Goal: Find specific page/section: Find specific page/section

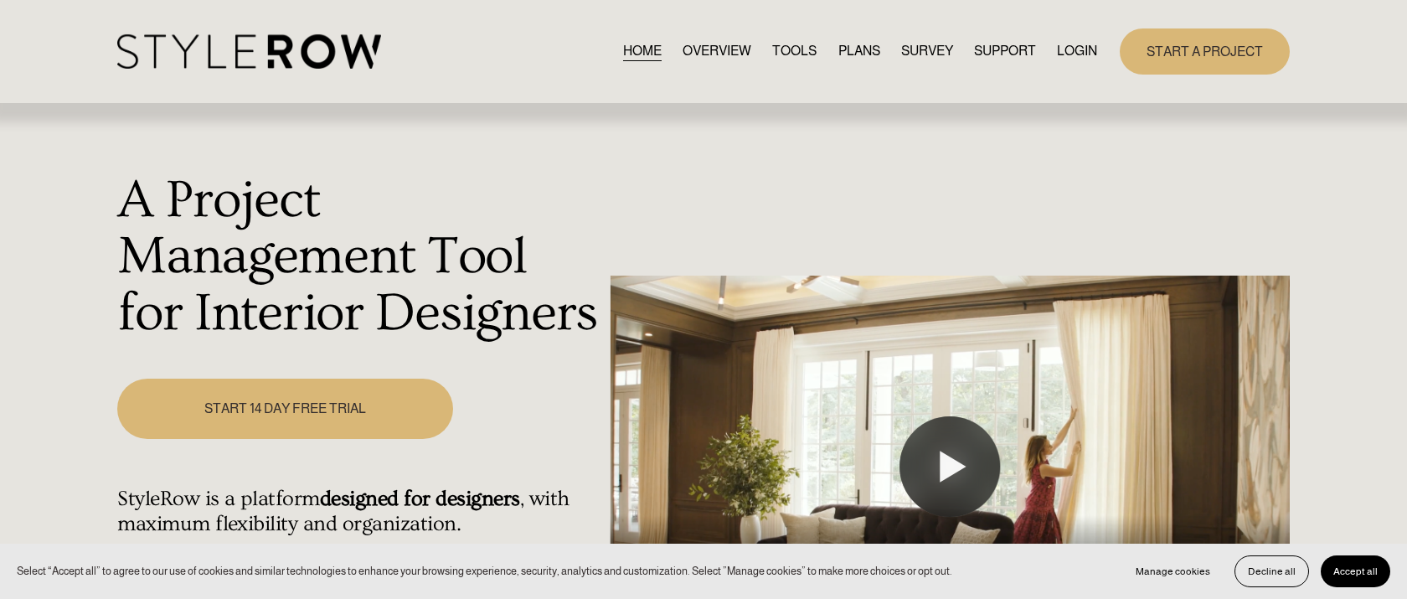
click at [1074, 53] on link "LOGIN" at bounding box center [1077, 51] width 40 height 23
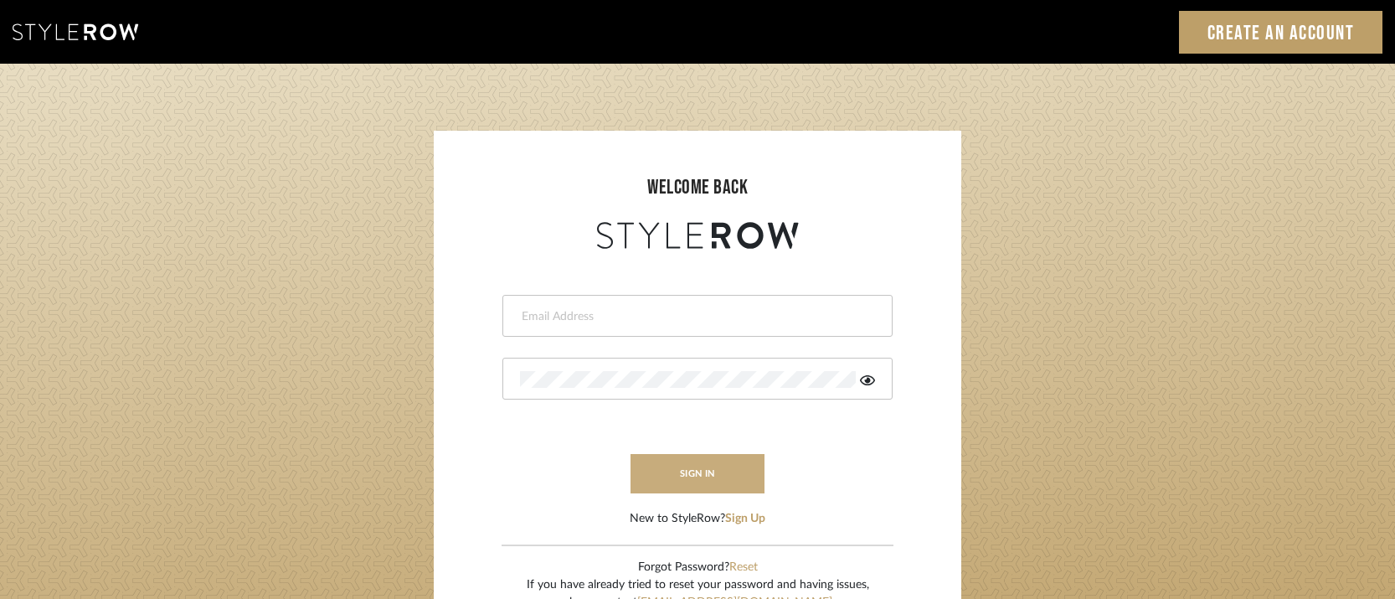
type input "[PERSON_NAME][EMAIL_ADDRESS][DOMAIN_NAME]"
click at [669, 471] on button "sign in" at bounding box center [698, 473] width 134 height 39
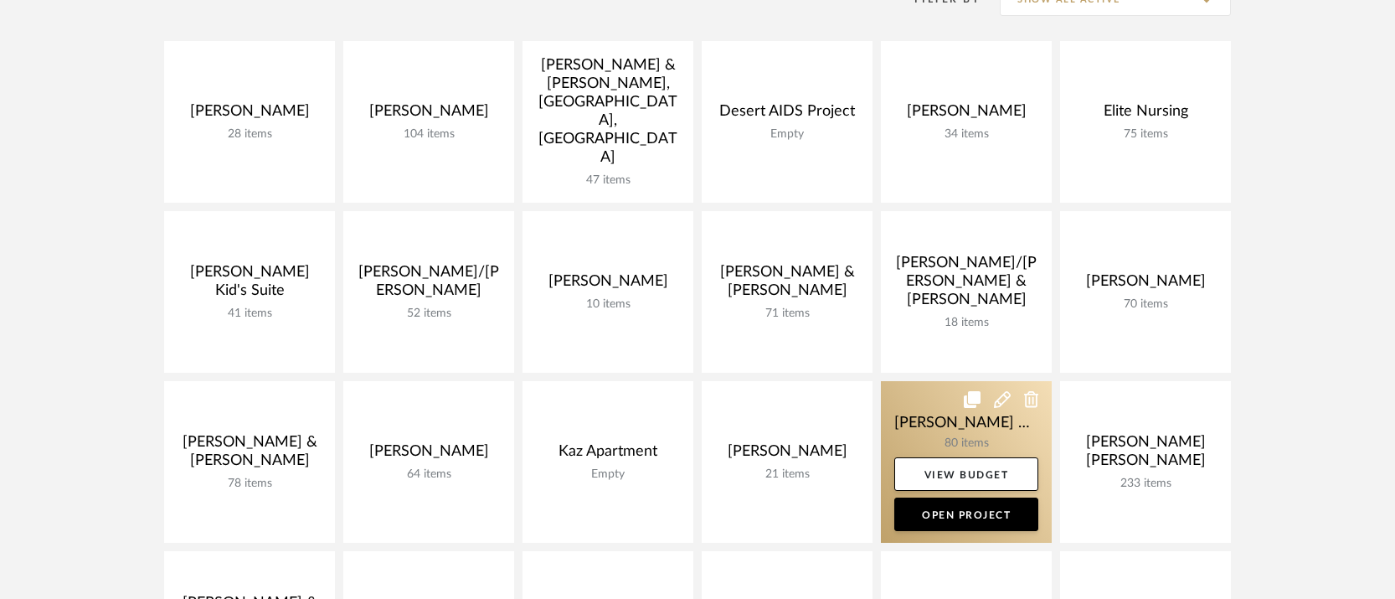
scroll to position [439, 0]
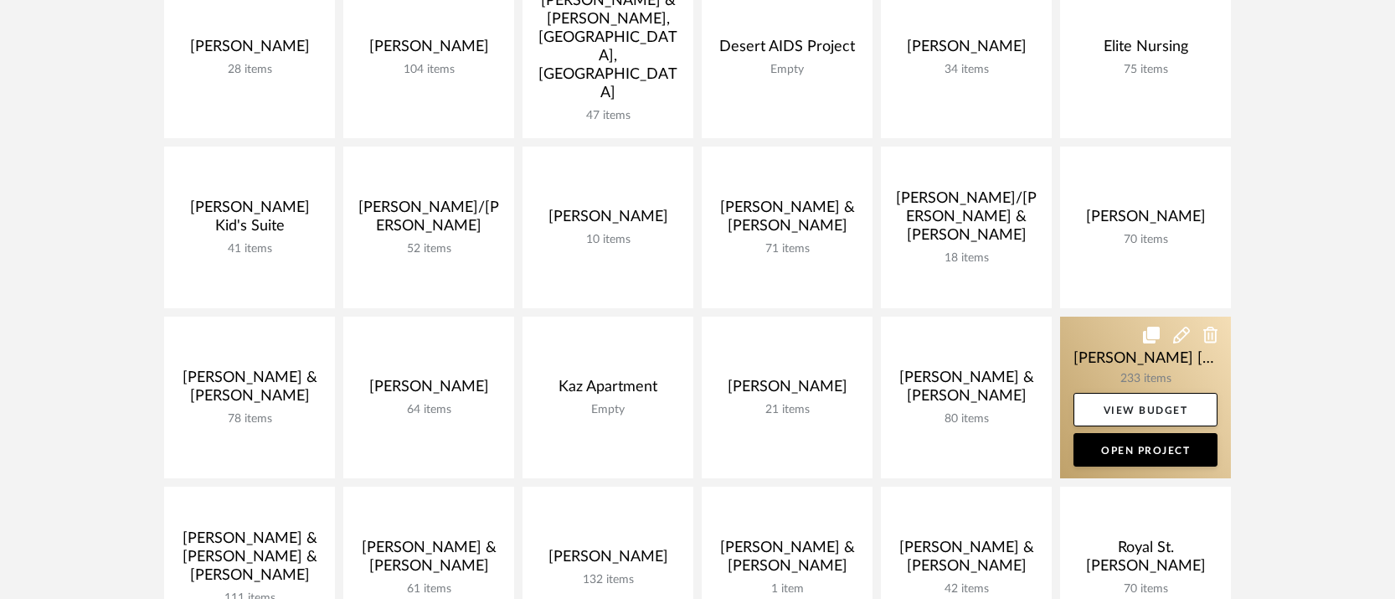
click at [1149, 360] on link at bounding box center [1145, 398] width 171 height 162
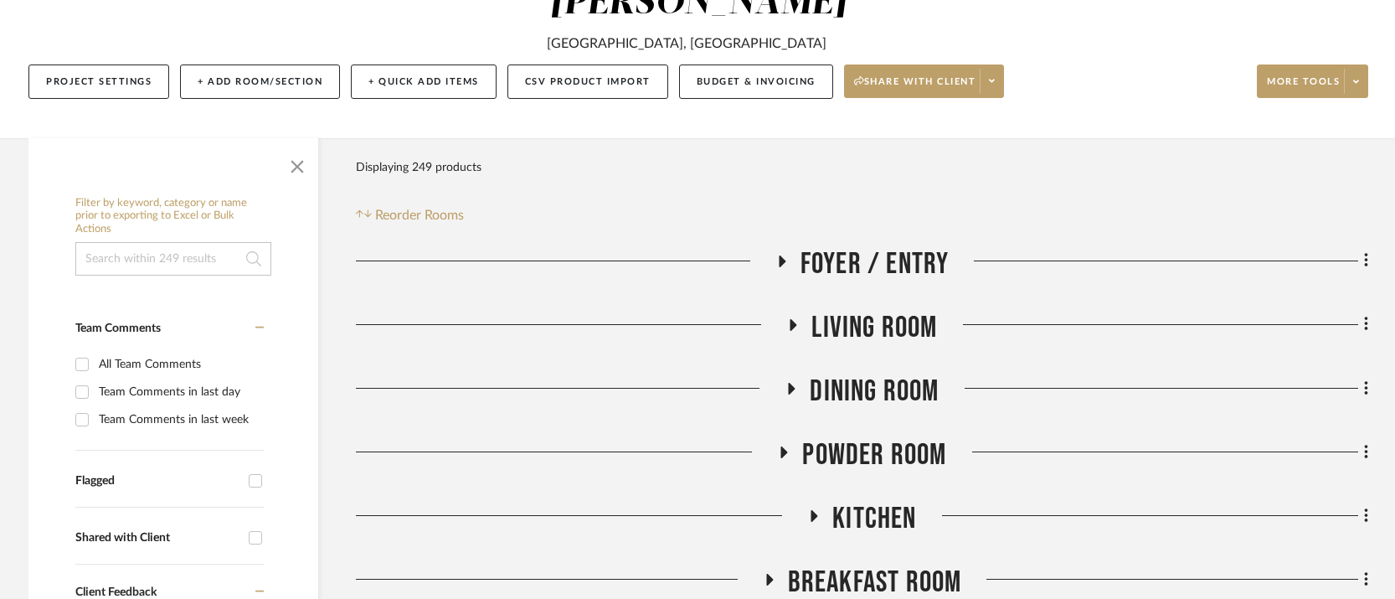
scroll to position [227, 0]
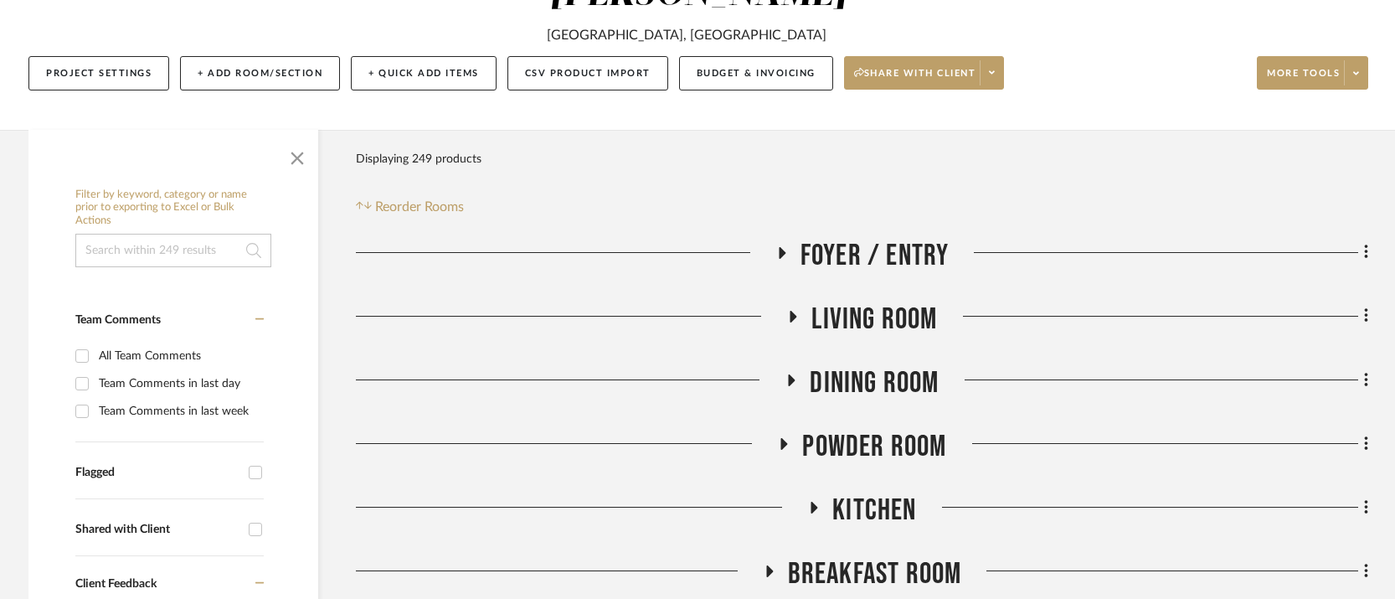
click at [794, 310] on icon at bounding box center [793, 316] width 20 height 13
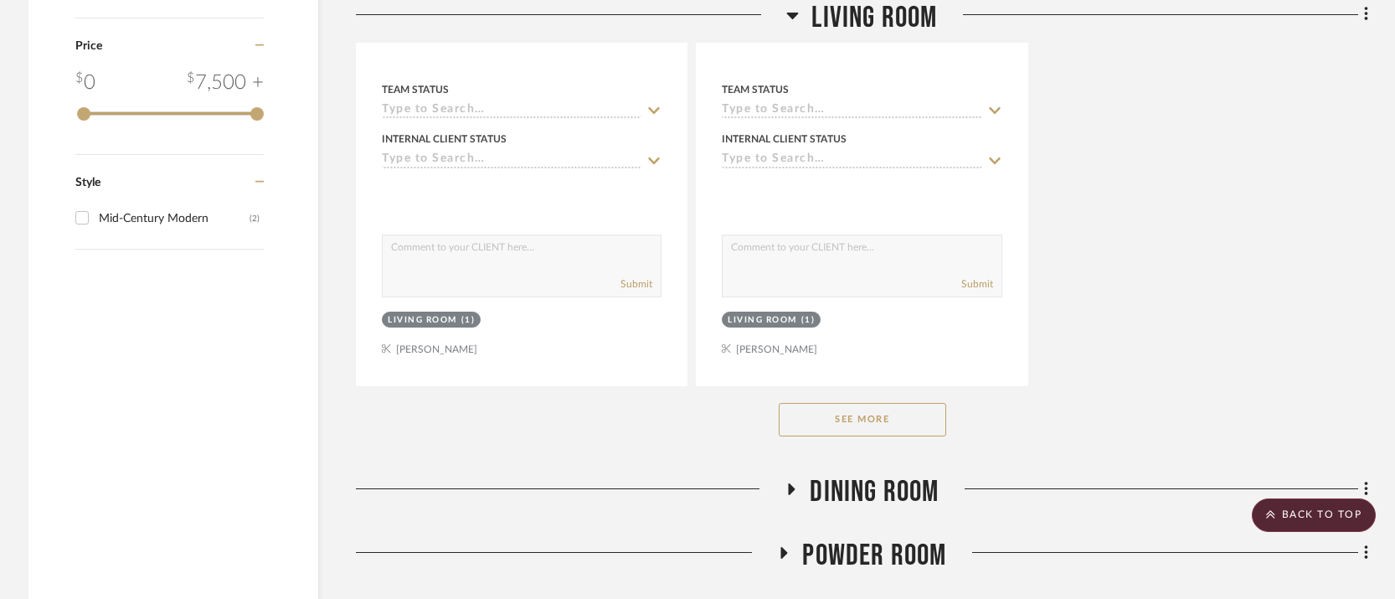
scroll to position [2608, 0]
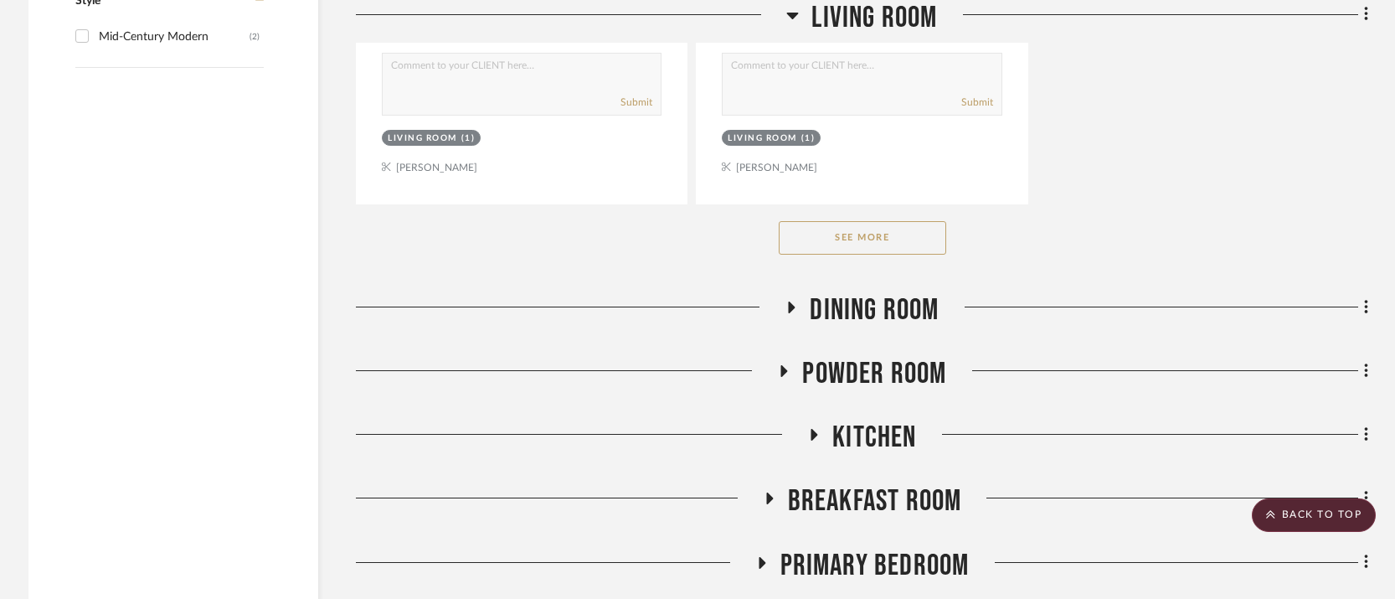
click at [864, 221] on button "See More" at bounding box center [863, 238] width 168 height 34
